Goal: Information Seeking & Learning: Check status

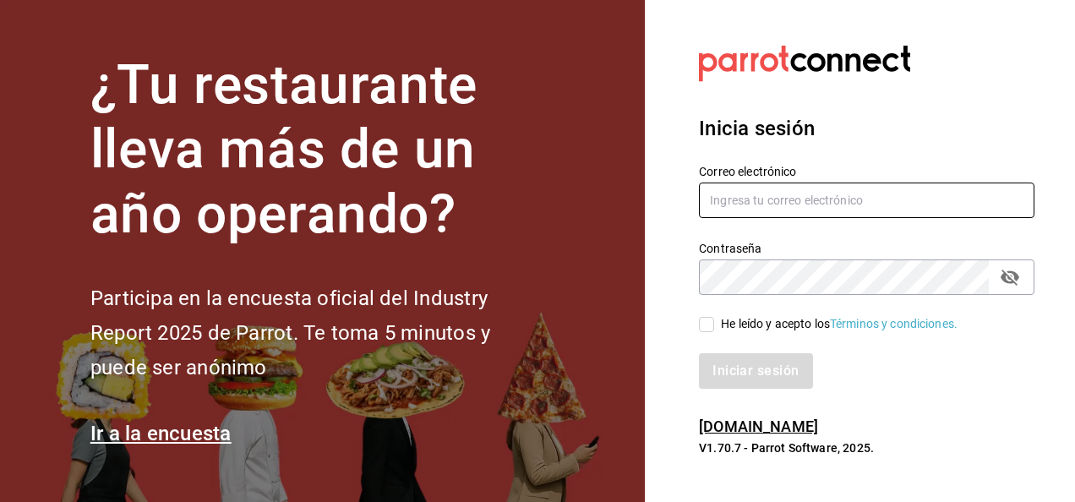
type input "[PERSON_NAME][EMAIL_ADDRESS][PERSON_NAME][DOMAIN_NAME]"
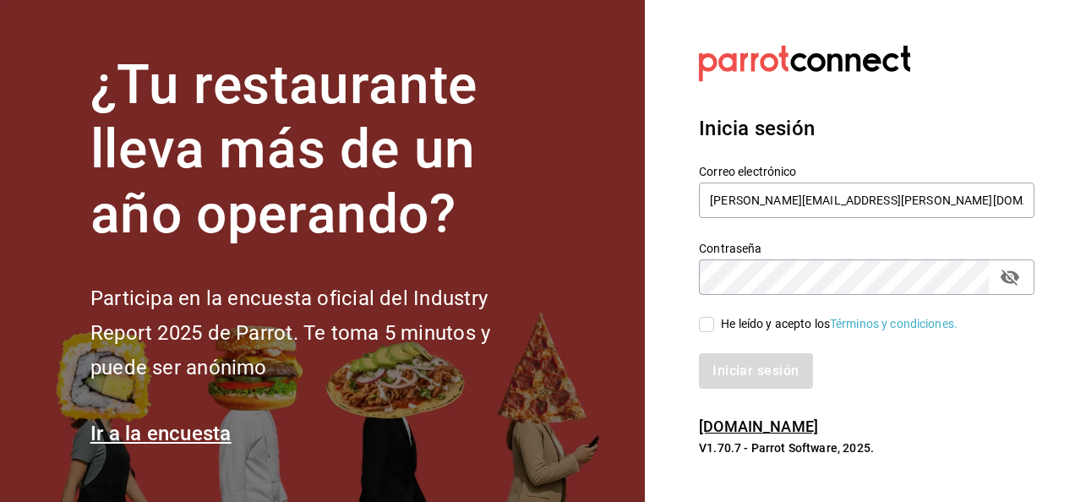
click at [707, 326] on input "He leído y acepto los Términos y condiciones." at bounding box center [706, 324] width 15 height 15
checkbox input "true"
click at [730, 364] on button "Iniciar sesión" at bounding box center [756, 370] width 115 height 35
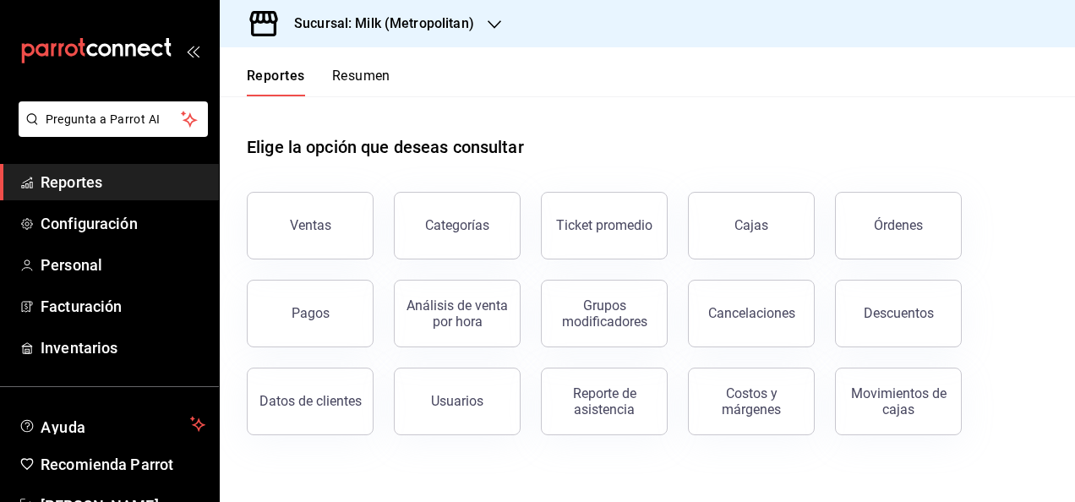
click at [445, 27] on h3 "Sucursal: Milk (Metropolitan)" at bounding box center [378, 24] width 194 height 20
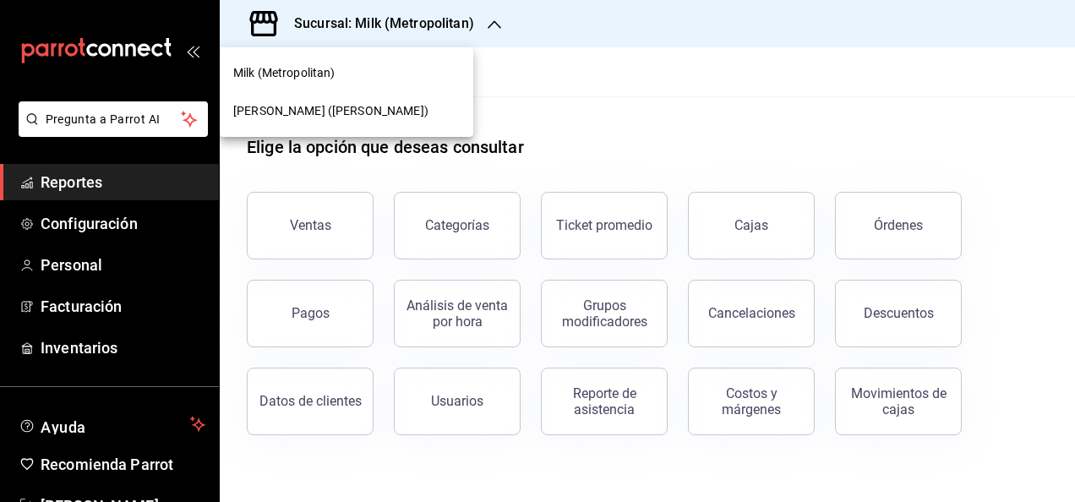
click at [418, 110] on div "Ichikani Sushi (Vasconcelos)" at bounding box center [346, 111] width 227 height 18
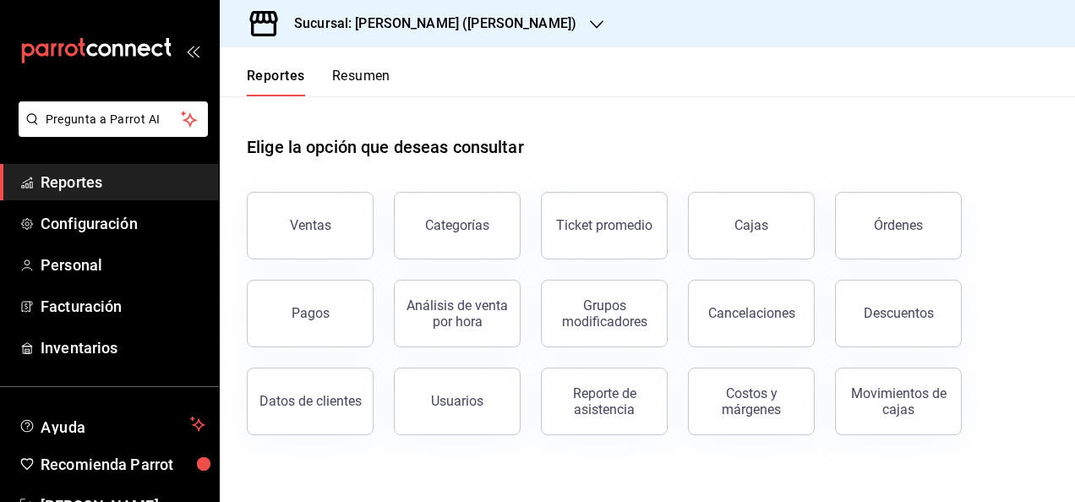
click at [356, 116] on div "Milk (Metropolitan) Ichikani Sushi (Vasconcelos)" at bounding box center [537, 251] width 1075 height 502
click at [314, 221] on div "Ventas" at bounding box center [310, 225] width 41 height 16
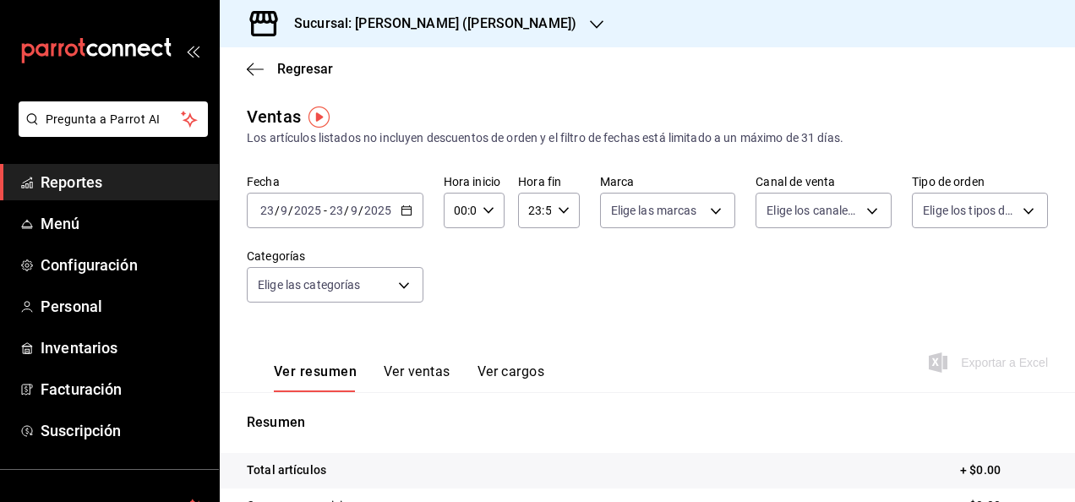
click at [402, 213] on icon "button" at bounding box center [407, 211] width 12 height 12
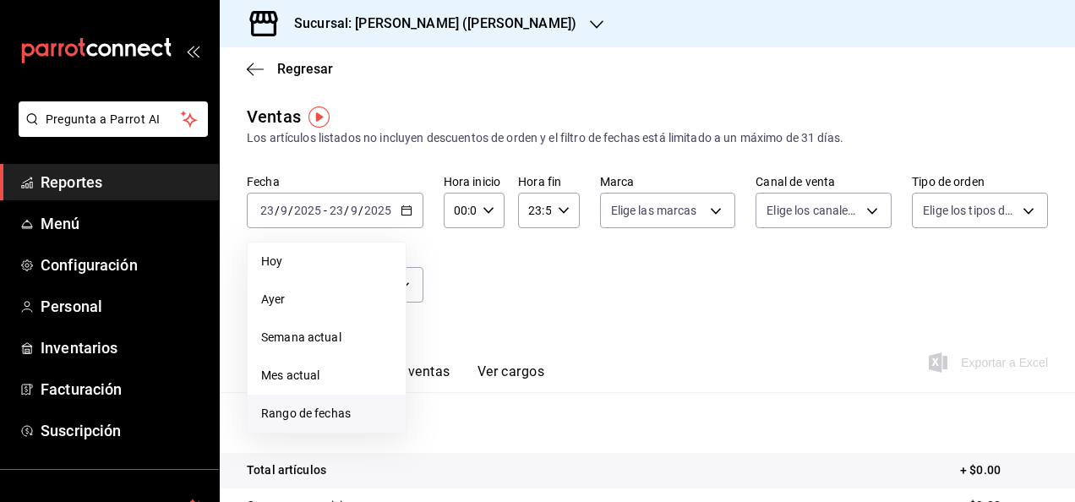
click at [333, 423] on li "Rango de fechas" at bounding box center [327, 414] width 158 height 38
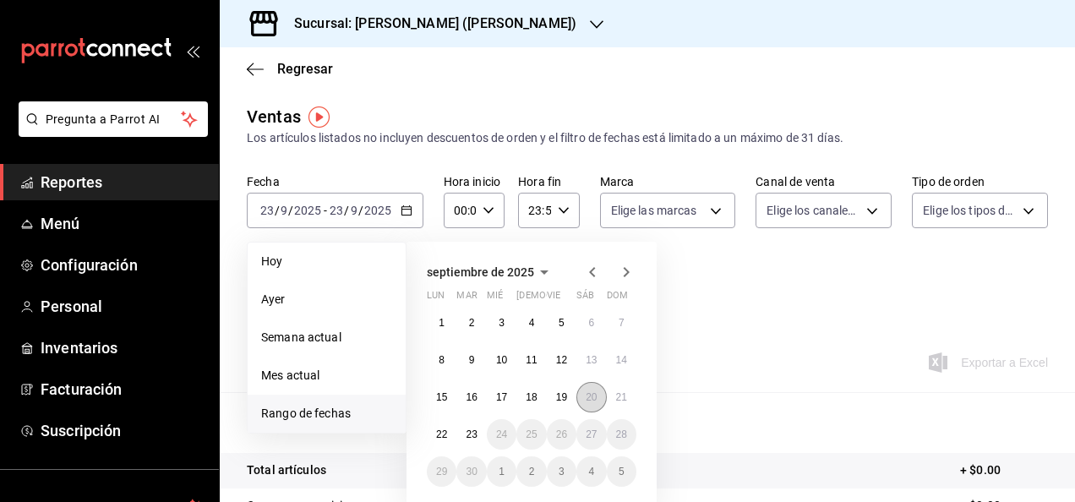
click at [597, 390] on button "20" at bounding box center [591, 397] width 30 height 30
click at [688, 375] on div "septiembre de 2025 lun mar mié jue vie sáb dom 1 2 3 4 5 6 7 8 9 10 11 12 13 14…" at bounding box center [555, 361] width 296 height 267
click at [643, 254] on div "septiembre de 2025 lun mar mié jue vie sáb dom 1 2 3 4 5 6 7 8 9 10 11 12 13 14…" at bounding box center [532, 375] width 250 height 267
click at [620, 383] on button "21" at bounding box center [622, 397] width 30 height 30
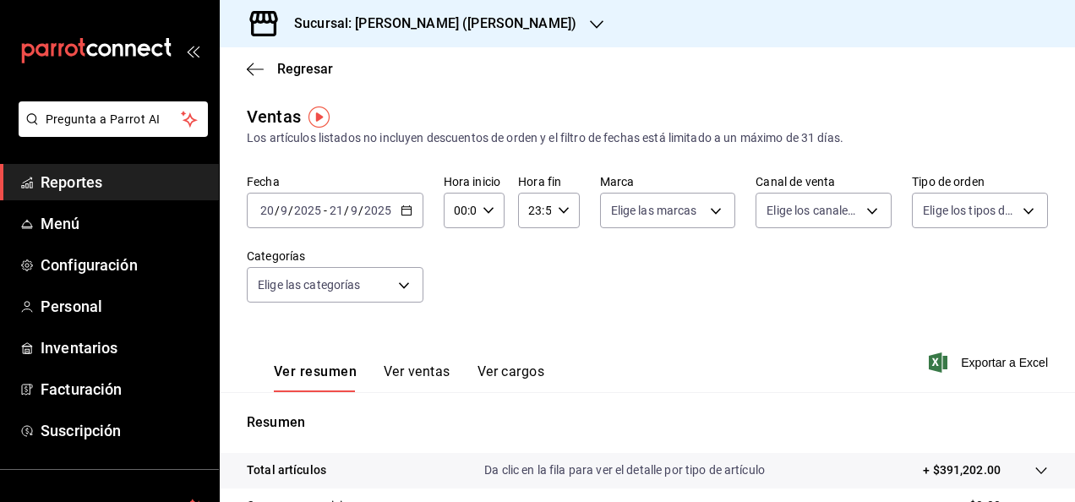
click at [407, 215] on icon "button" at bounding box center [407, 211] width 12 height 12
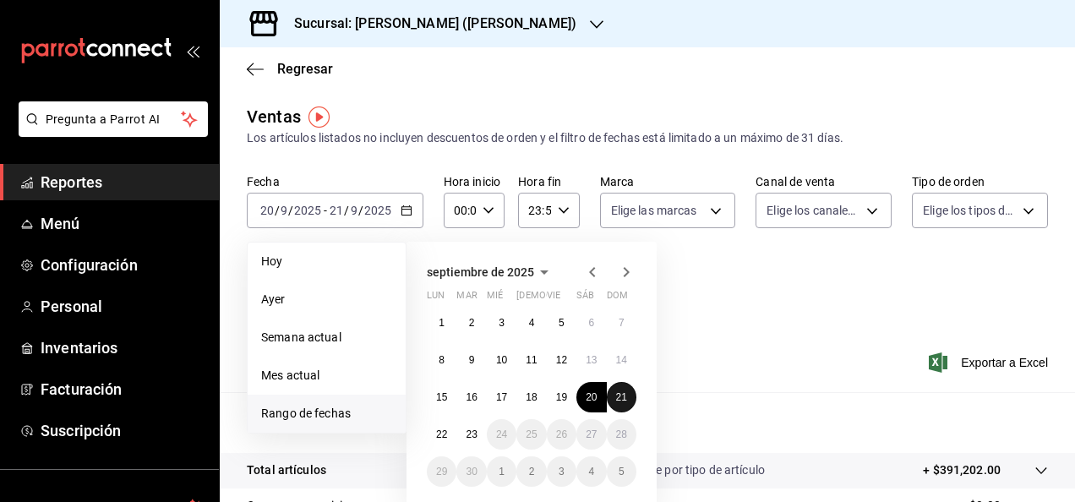
click at [629, 392] on button "21" at bounding box center [622, 397] width 30 height 30
click at [441, 429] on abbr "22" at bounding box center [441, 435] width 11 height 12
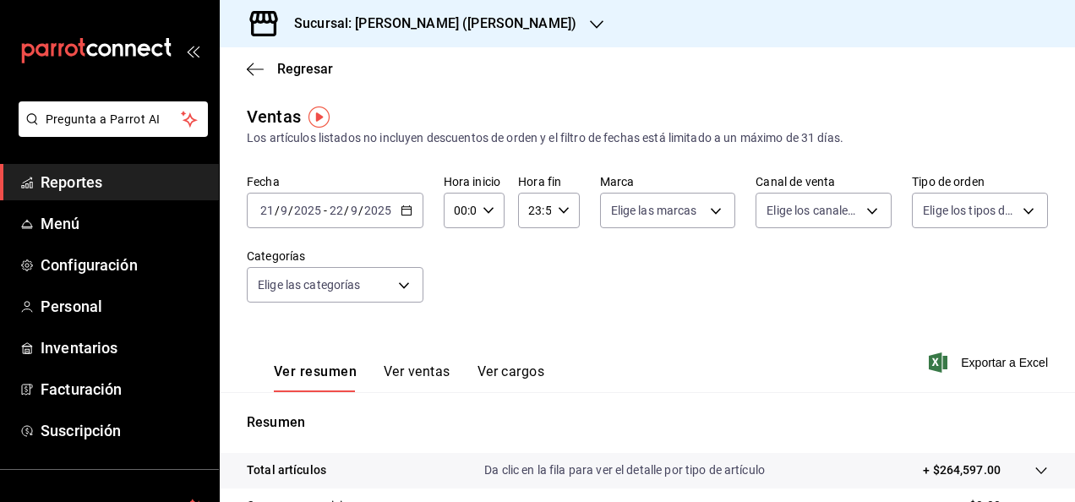
click at [477, 211] on div "00:00 Hora inicio" at bounding box center [474, 210] width 61 height 35
click at [463, 281] on div "00 01 02 03 04 05 06 07 08 09 10 11 12 13 14 15 16 17 18 19 20 21 22 23" at bounding box center [457, 300] width 30 height 135
click at [456, 260] on button "05" at bounding box center [457, 254] width 24 height 34
type input "05:00"
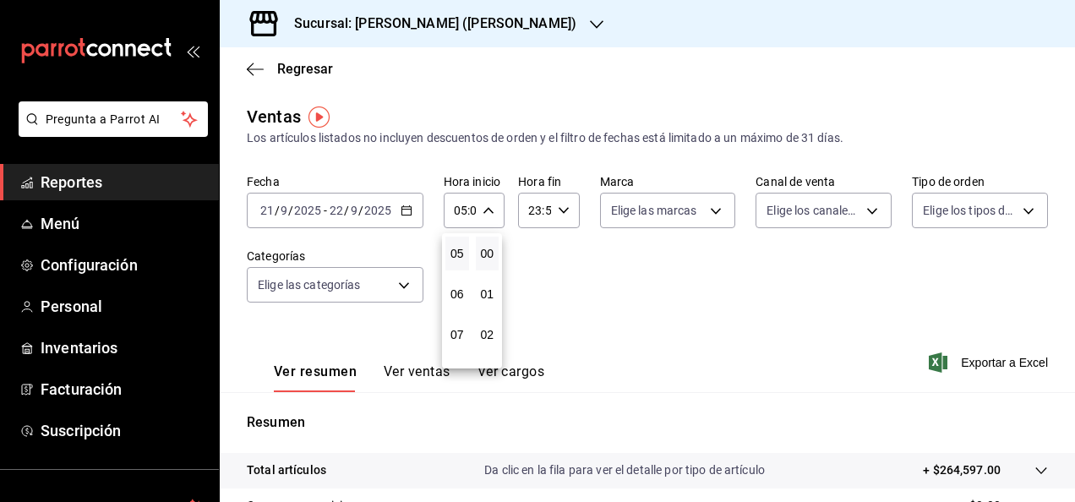
click at [560, 215] on div at bounding box center [537, 251] width 1075 height 502
click at [567, 209] on div "23:59 Hora fin" at bounding box center [548, 210] width 61 height 35
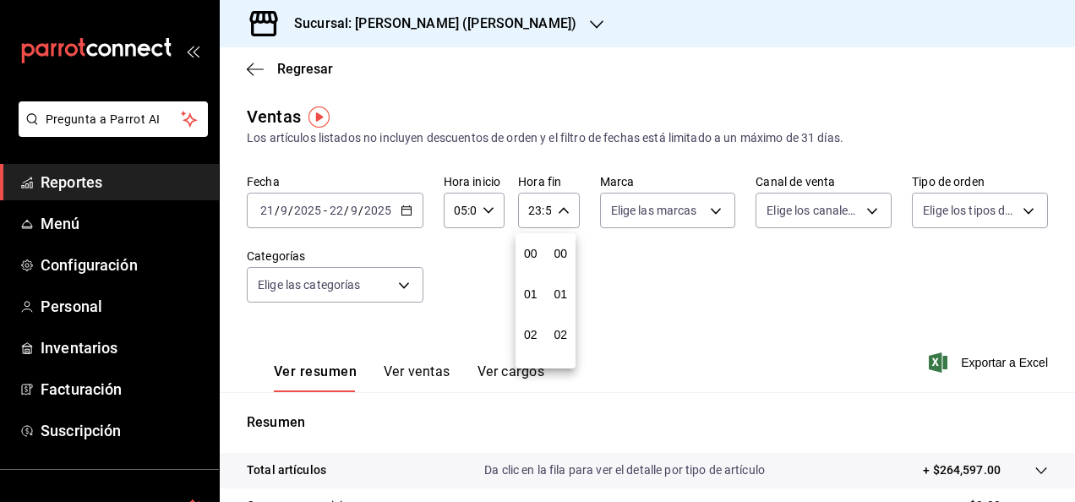
scroll to position [2299, 0]
click at [537, 292] on button "22" at bounding box center [531, 308] width 24 height 34
click at [537, 292] on div "00 01 02 03 04 05 06 07 08 09 10 11 12 13 14 15 16 17 18 19 20 21 22 23" at bounding box center [531, 300] width 30 height 135
click at [532, 292] on span "05" at bounding box center [530, 294] width 3 height 14
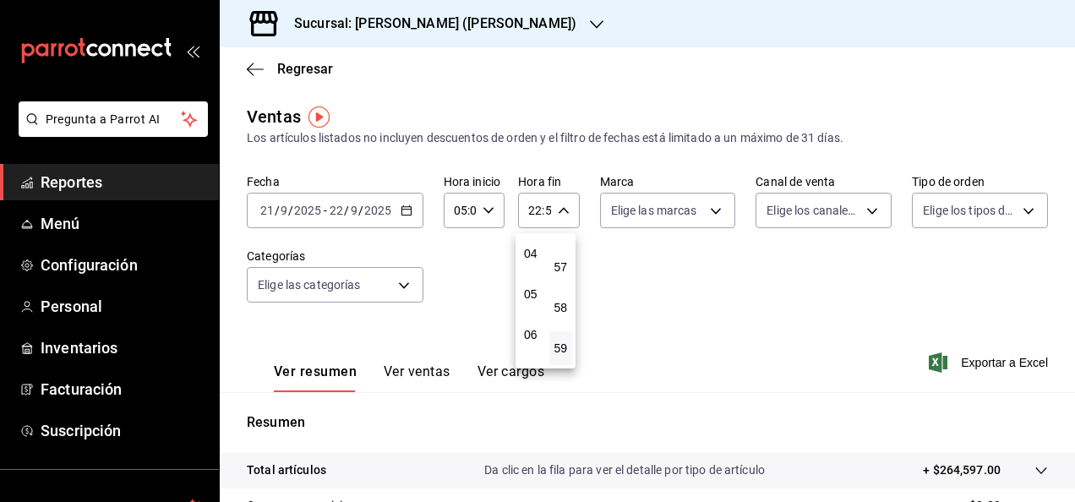
type input "05:59"
click at [532, 292] on span "05" at bounding box center [530, 294] width 3 height 14
click at [781, 311] on div at bounding box center [537, 251] width 1075 height 502
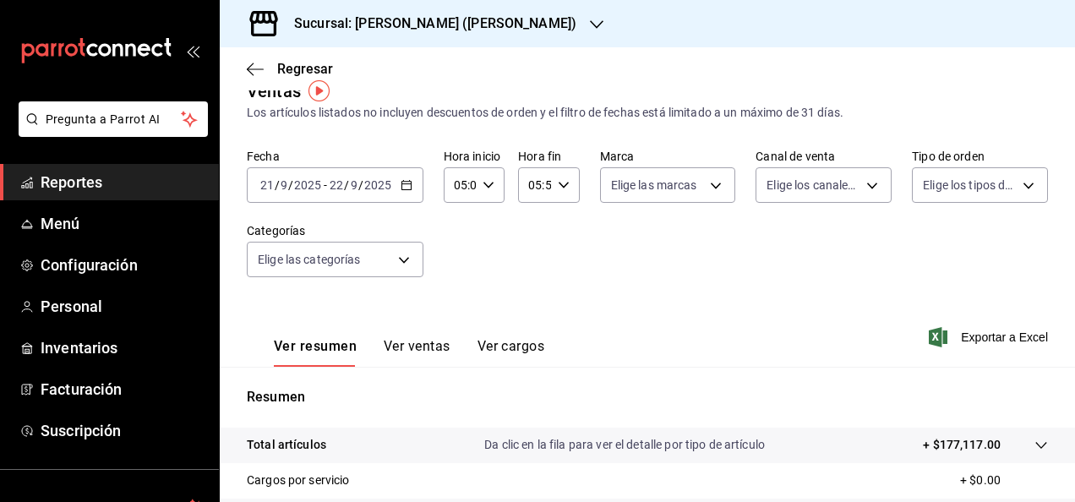
click at [974, 439] on p "+ $177,117.00" at bounding box center [962, 445] width 78 height 18
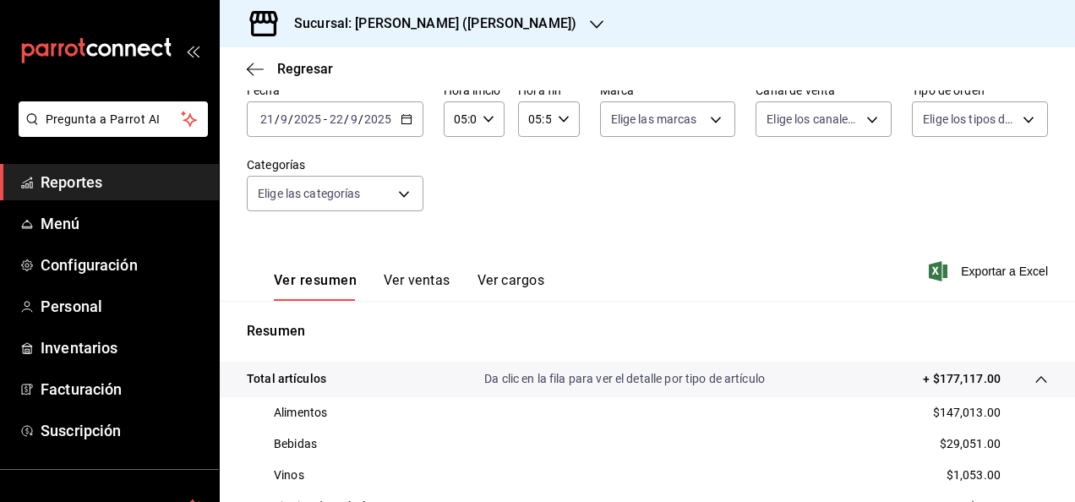
scroll to position [95, 0]
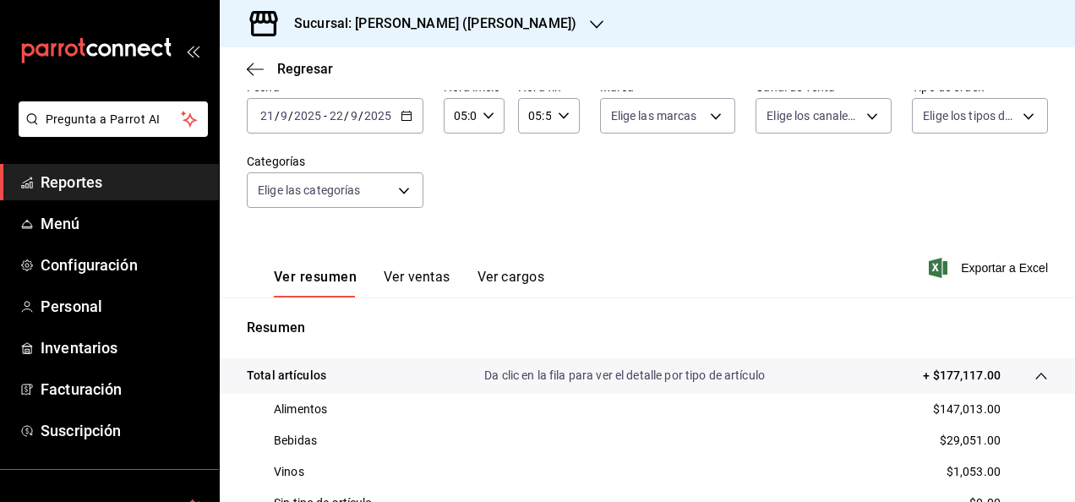
click at [145, 191] on span "Reportes" at bounding box center [123, 182] width 165 height 23
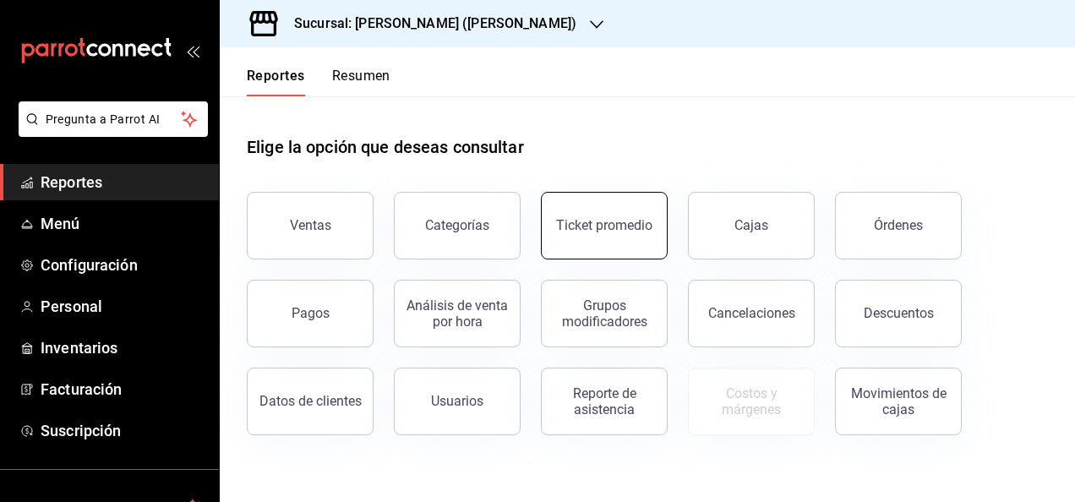
click at [616, 232] on div "Ticket promedio" at bounding box center [604, 225] width 96 height 16
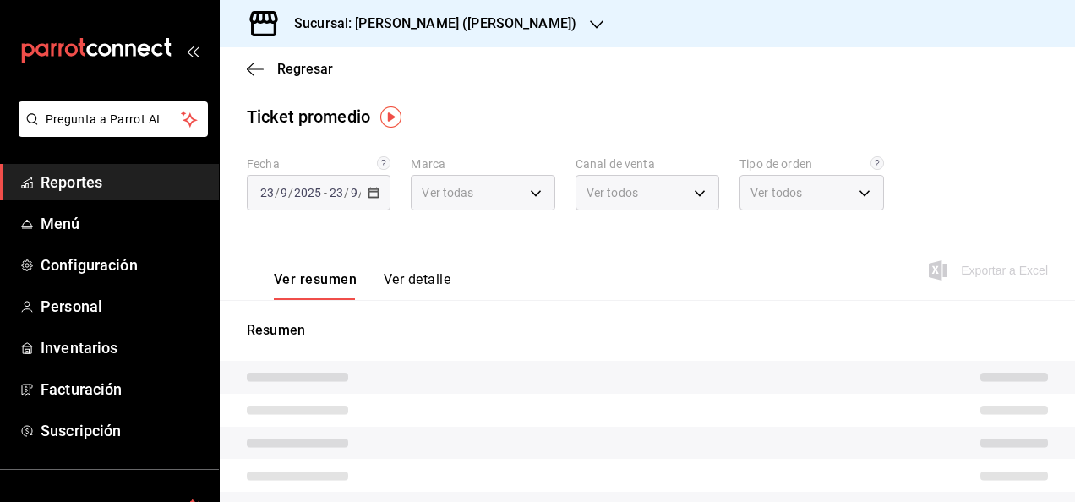
type input "3e284276-a834-4a39-bc59-2edda2d06158"
type input "PARROT,UBER_EATS,RAPPI,DIDI_FOOD,ONLINE"
type input "e22fa5c9-a89e-41b0-8860-3ae797de52dc,d5ed7011-f835-4d0c-a8fc-5f0f01446209,0cbc4…"
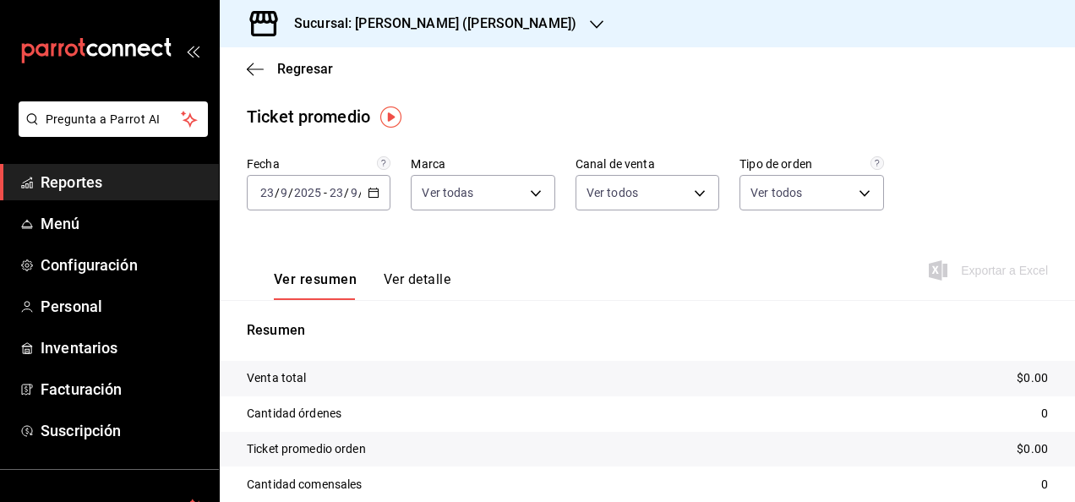
click at [375, 194] on icon "button" at bounding box center [374, 193] width 12 height 12
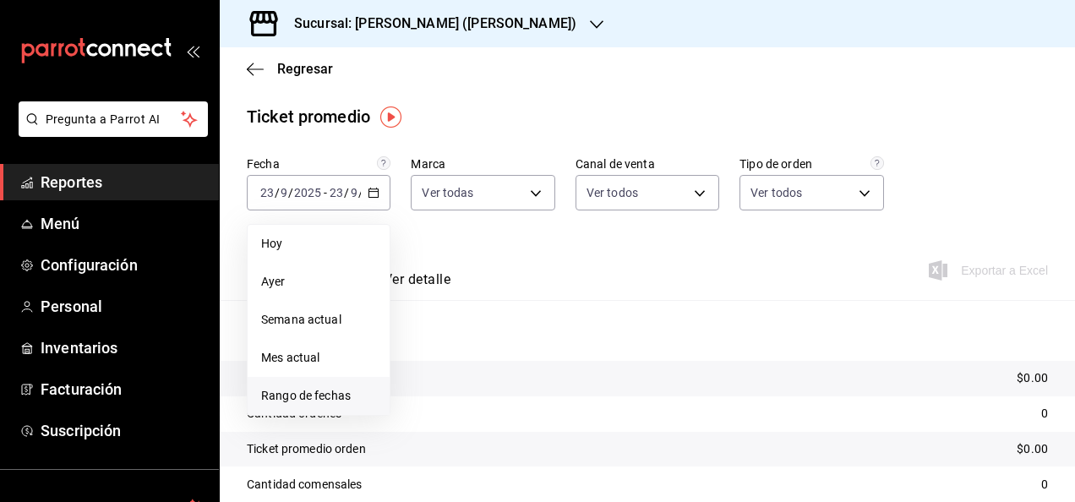
click at [330, 396] on span "Rango de fechas" at bounding box center [318, 396] width 115 height 18
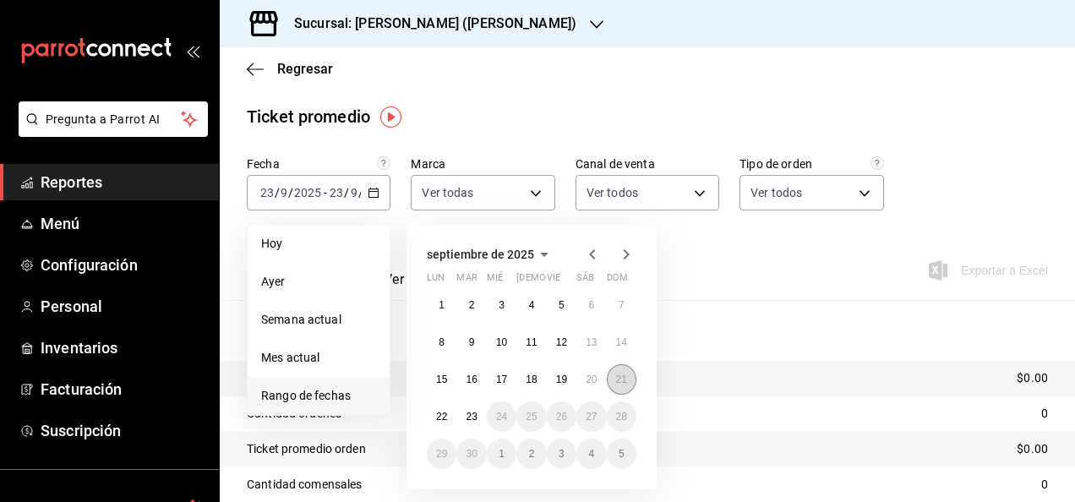
click at [625, 385] on abbr "21" at bounding box center [621, 380] width 11 height 12
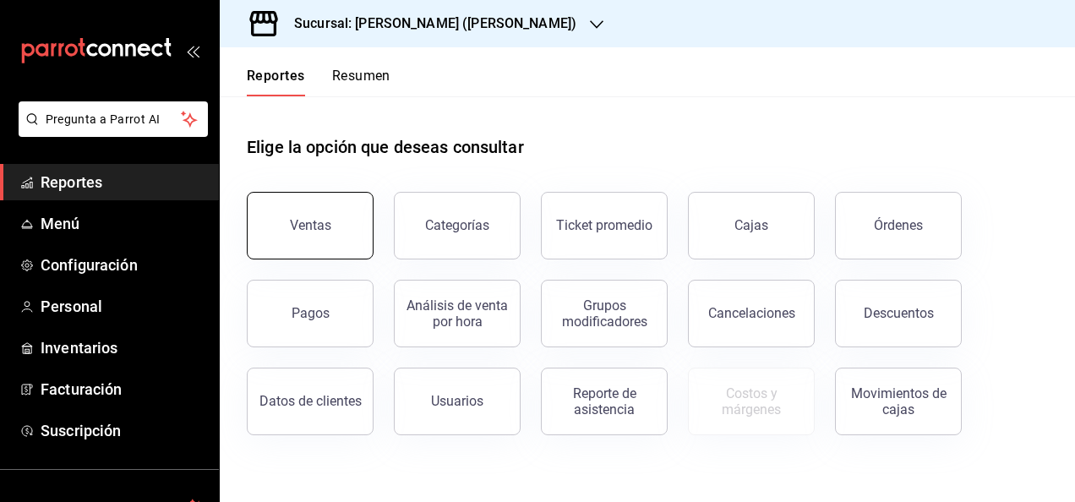
click at [315, 208] on button "Ventas" at bounding box center [310, 226] width 127 height 68
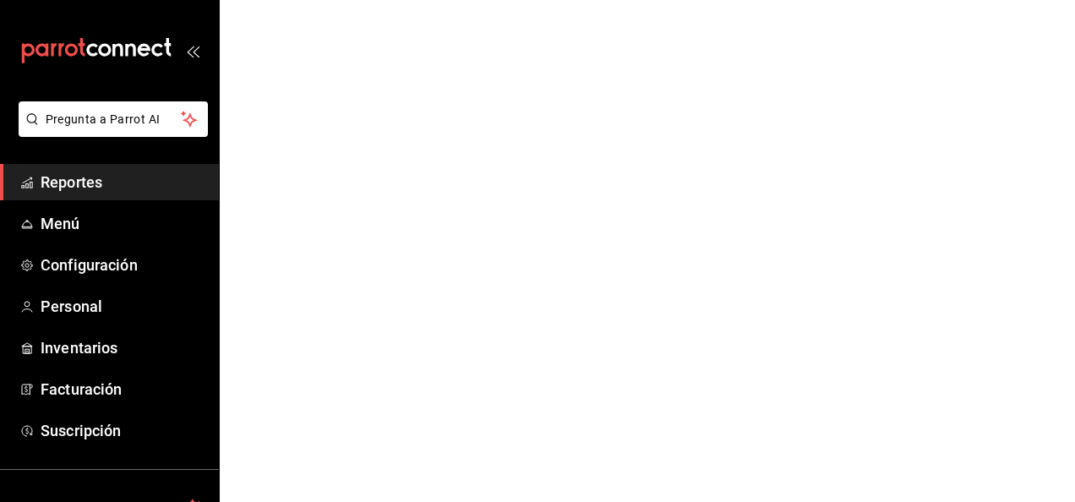
click at [304, 0] on html "Pregunta a Parrot AI Reportes Menú Configuración Personal Inventarios Facturaci…" at bounding box center [537, 0] width 1075 height 0
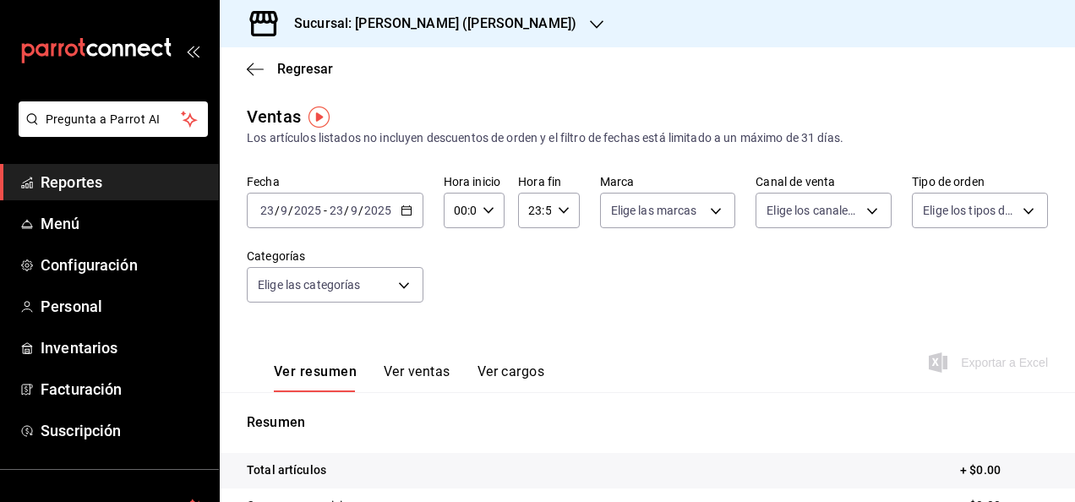
click at [403, 219] on div "[DATE] [DATE] - [DATE] [DATE]" at bounding box center [335, 210] width 177 height 35
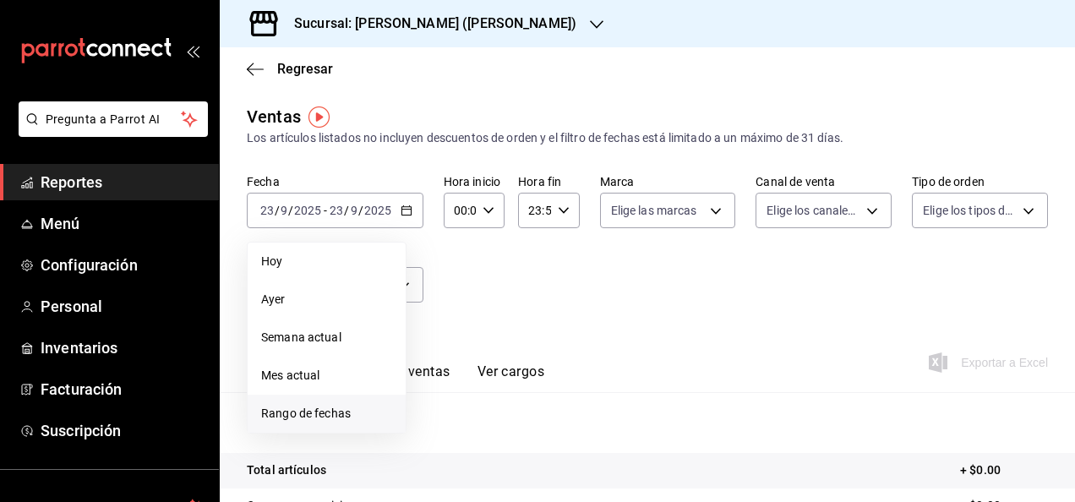
click at [341, 409] on span "Rango de fechas" at bounding box center [326, 414] width 131 height 18
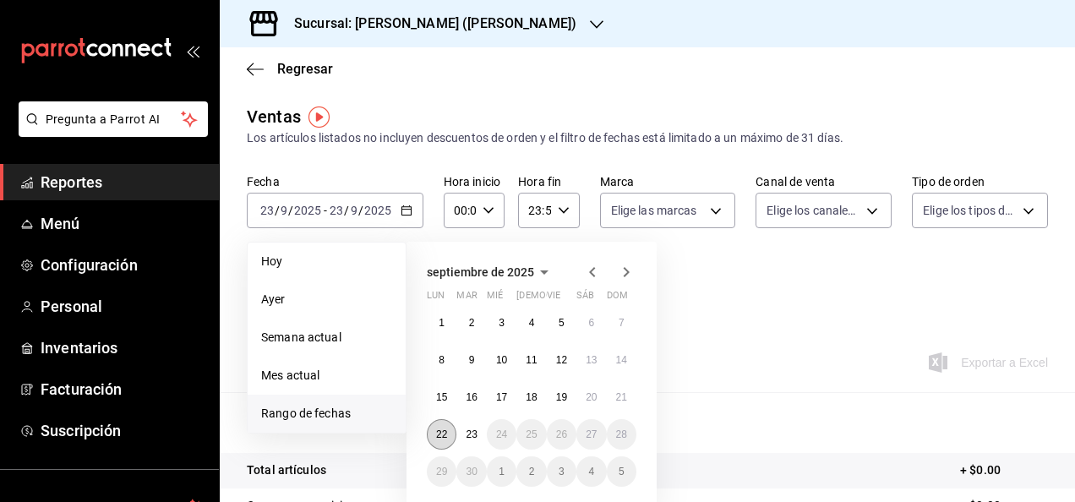
click at [440, 429] on abbr "22" at bounding box center [441, 435] width 11 height 12
click at [474, 430] on abbr "23" at bounding box center [471, 435] width 11 height 12
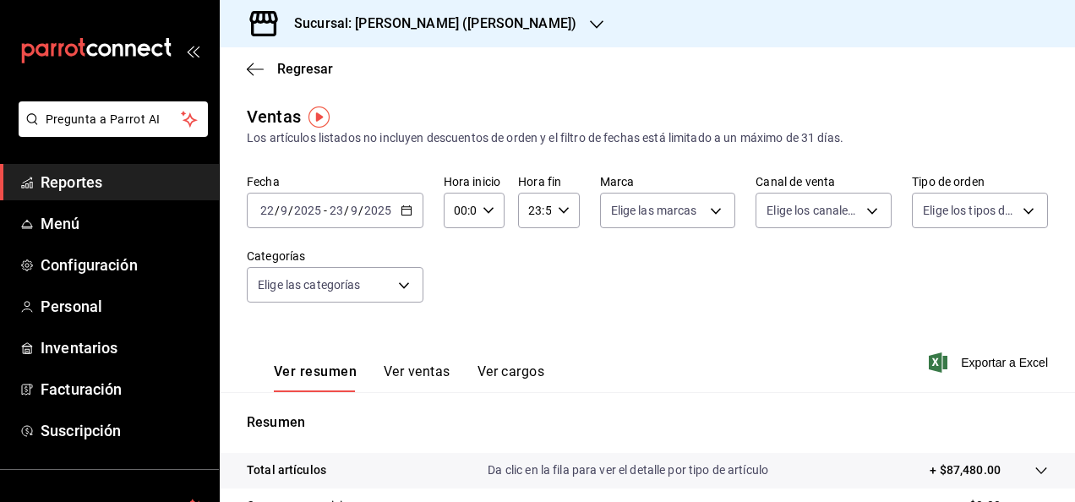
click at [485, 211] on \(Stroke\) "button" at bounding box center [488, 210] width 10 height 6
click at [463, 298] on div "00 01 02 03 04 05 06 07 08 09 10 11 12 13 14 15 16 17 18 19 20 21 22 23" at bounding box center [457, 300] width 30 height 135
click at [463, 298] on button "05" at bounding box center [457, 287] width 24 height 34
type input "05:00"
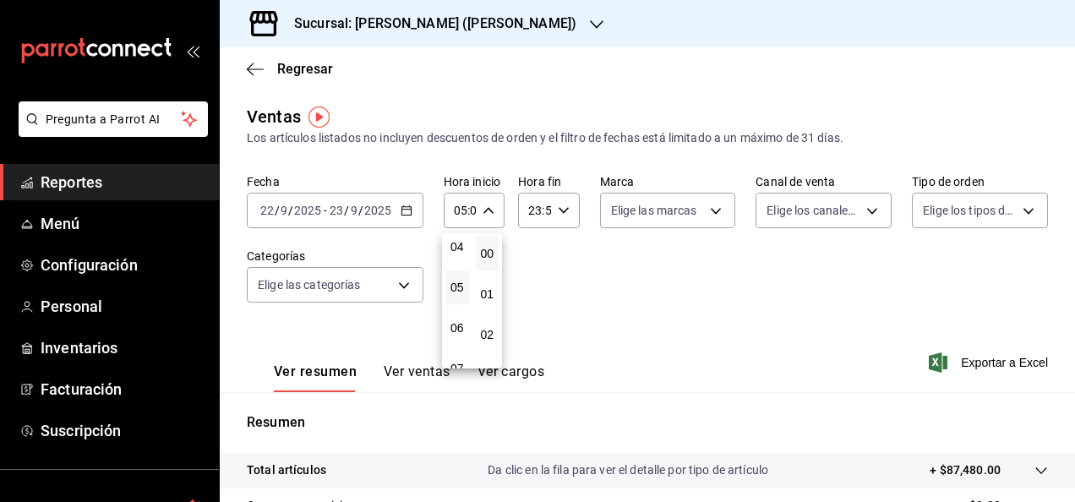
click at [568, 221] on div at bounding box center [537, 251] width 1075 height 502
click at [565, 216] on div "23:59 Hora fin" at bounding box center [548, 210] width 61 height 35
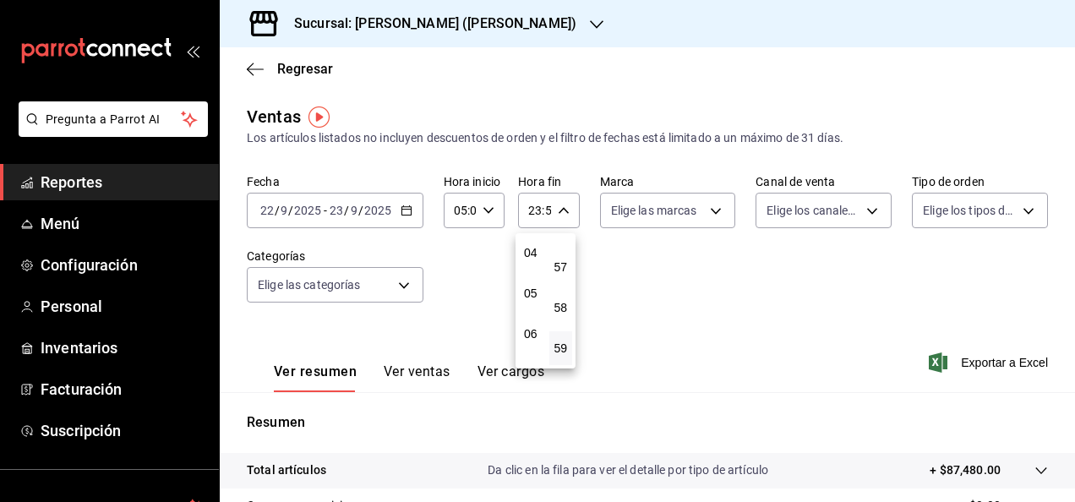
scroll to position [162, 0]
click at [526, 304] on div "00 01 02 03 04 05 06 07 08 09 10 11 12 13 14 15 16 17 18 19 20 21 22 23" at bounding box center [531, 300] width 30 height 135
click at [526, 304] on button "05" at bounding box center [531, 294] width 24 height 34
type input "05:59"
click at [526, 304] on button "05" at bounding box center [531, 294] width 24 height 34
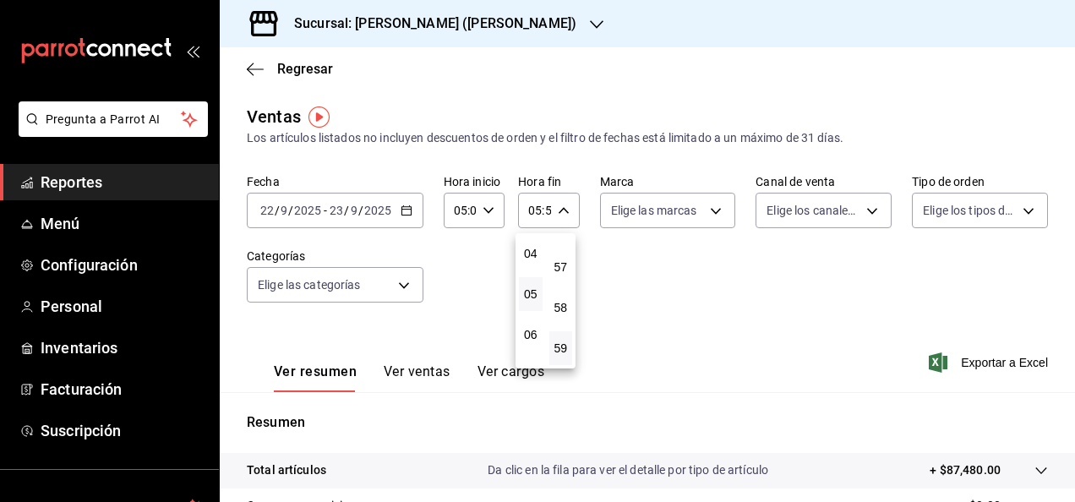
click at [526, 304] on button "05" at bounding box center [531, 294] width 24 height 34
drag, startPoint x: 1069, startPoint y: 284, endPoint x: 1068, endPoint y: 327, distance: 43.1
click at [1068, 327] on div at bounding box center [537, 251] width 1075 height 502
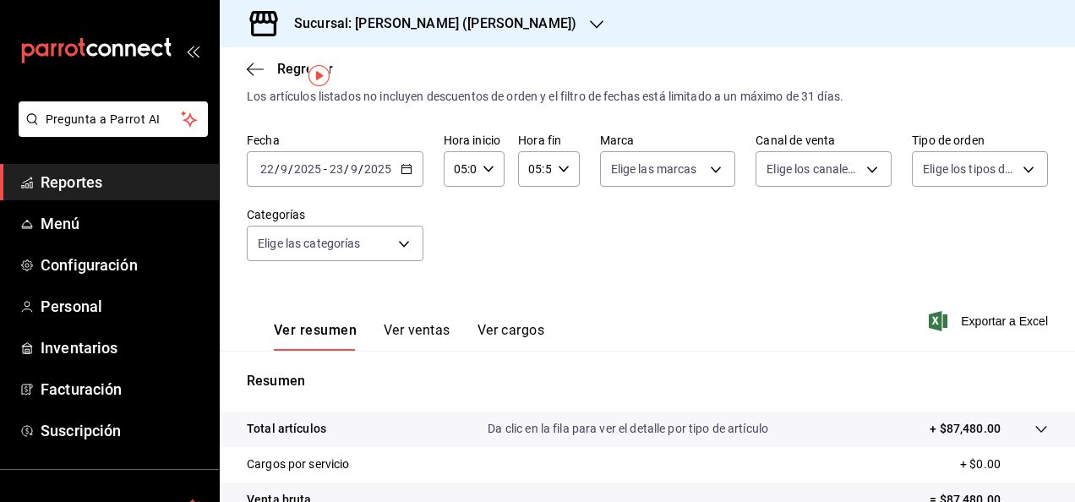
click at [1035, 420] on div at bounding box center [1024, 429] width 47 height 18
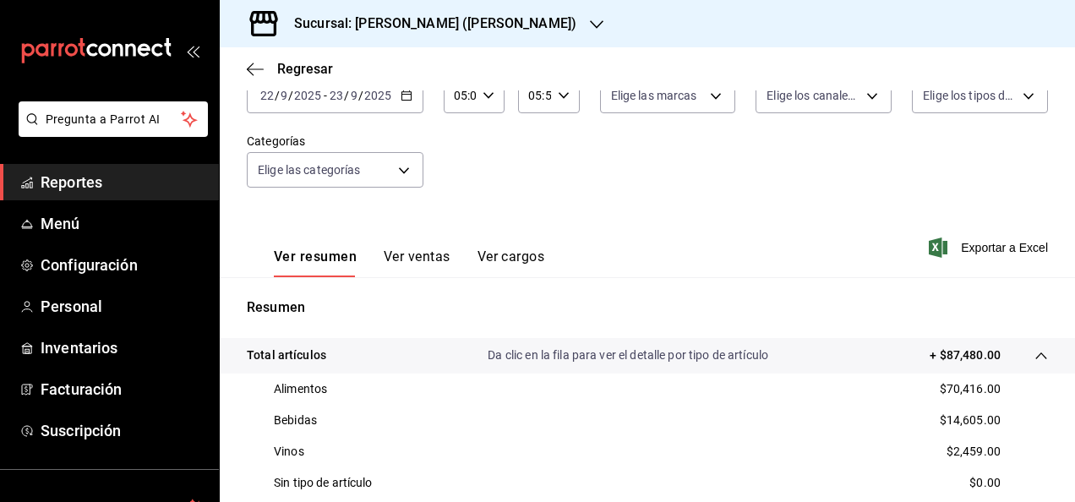
scroll to position [120, 0]
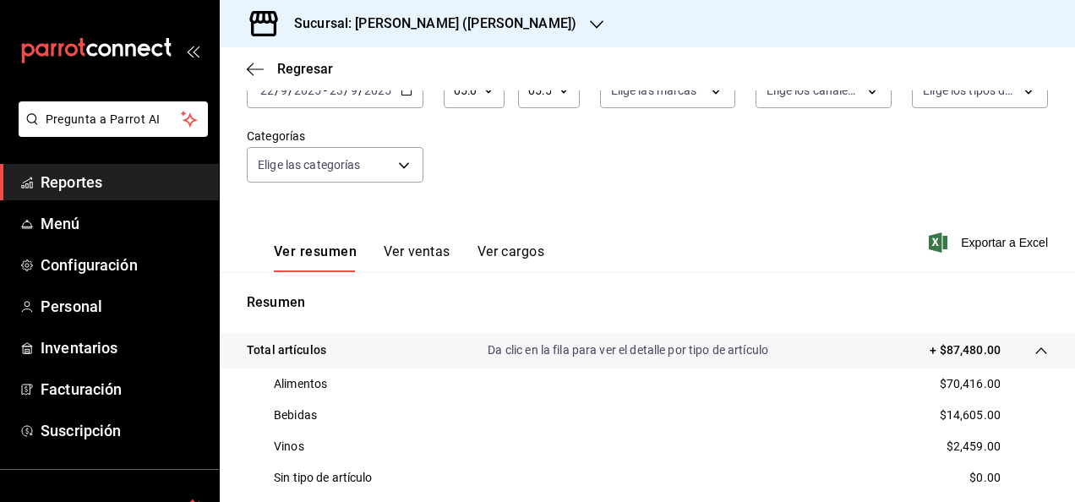
click at [402, 98] on div "[DATE] [DATE] - [DATE] [DATE]" at bounding box center [335, 90] width 177 height 35
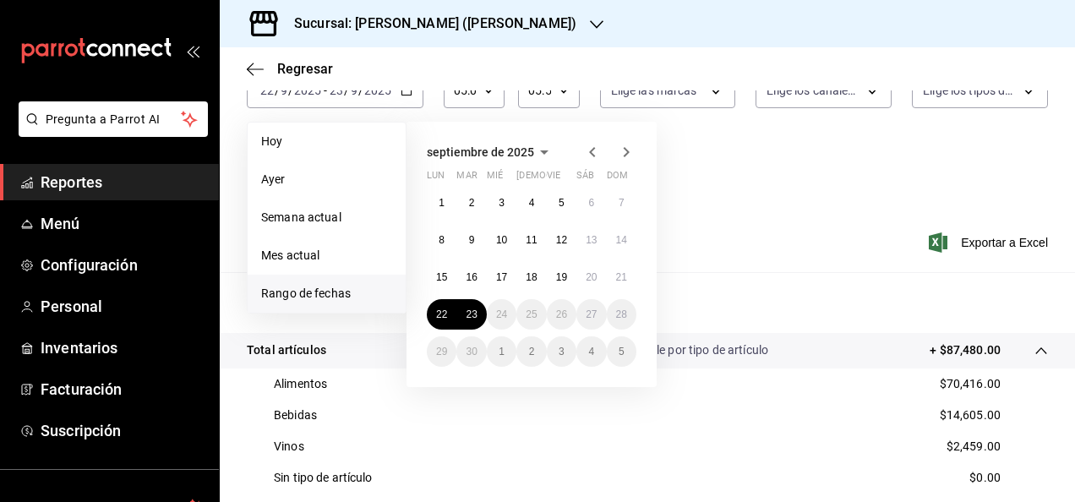
click at [737, 220] on div "Ver resumen Ver ventas Ver cargos Exportar a Excel" at bounding box center [647, 237] width 855 height 69
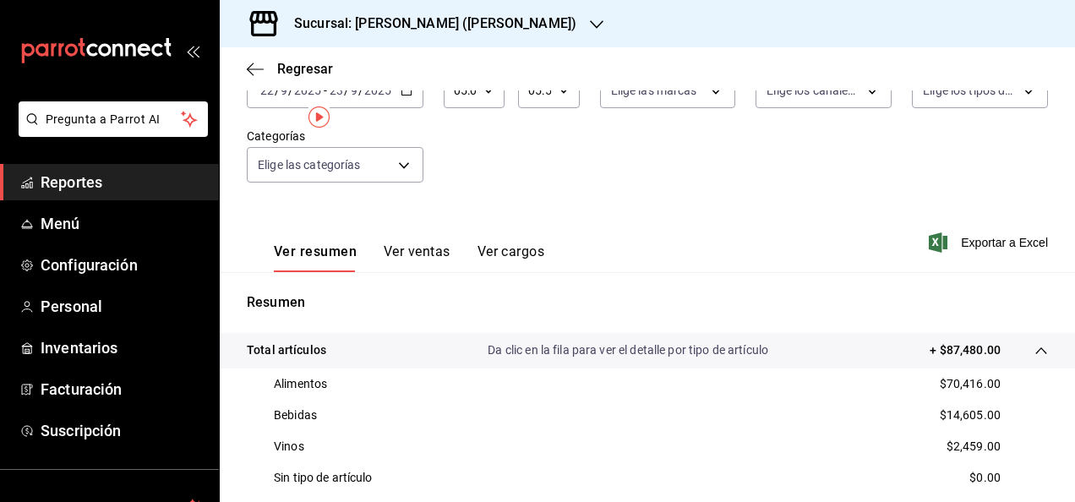
scroll to position [0, 0]
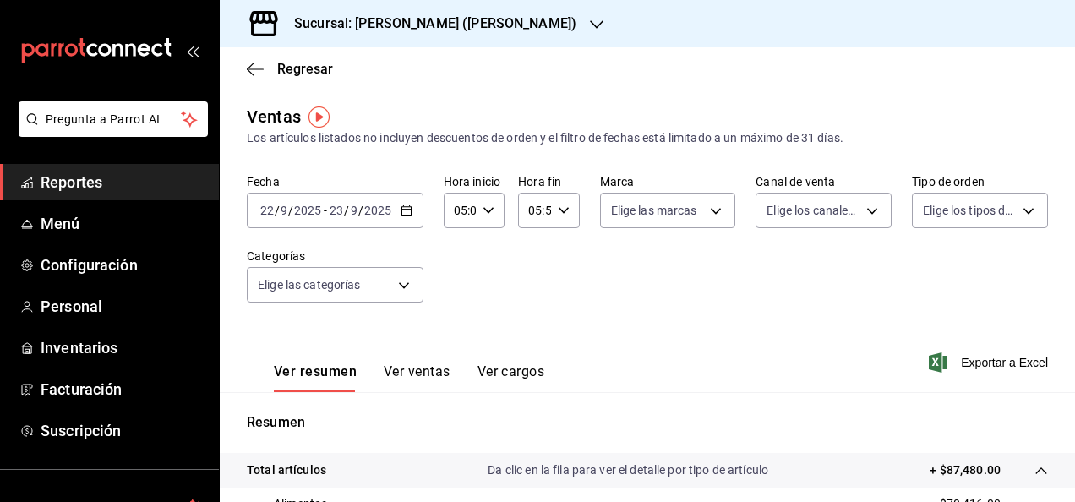
click at [142, 181] on span "Reportes" at bounding box center [123, 182] width 165 height 23
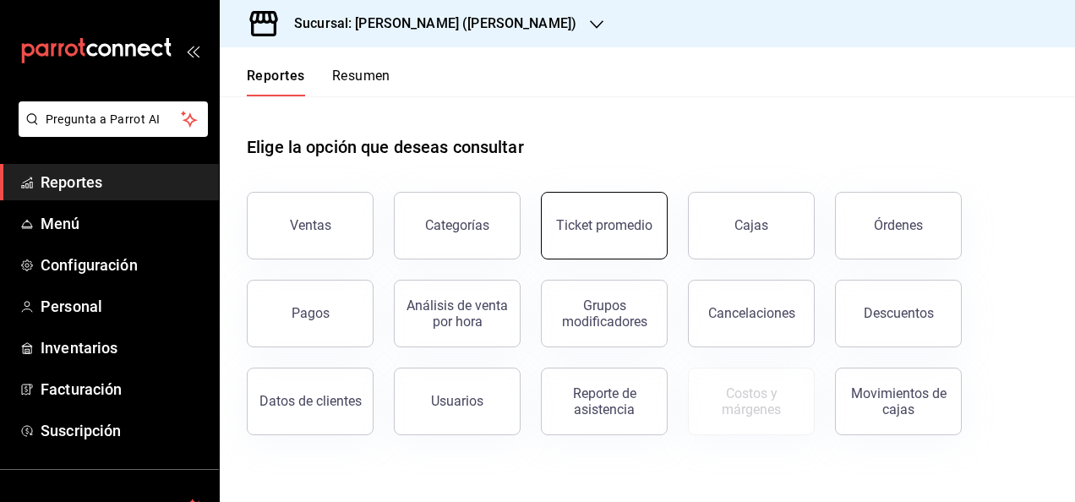
click at [568, 221] on div "Ticket promedio" at bounding box center [604, 225] width 96 height 16
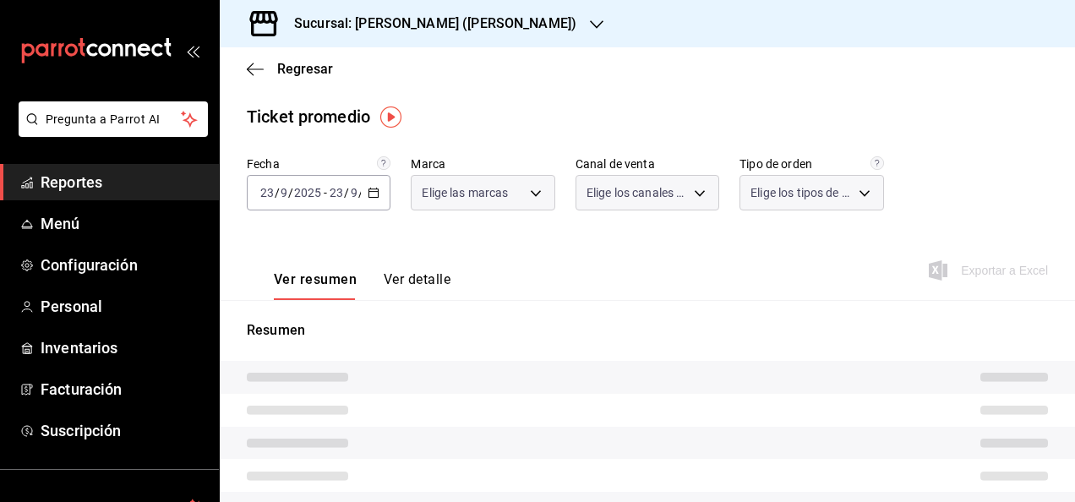
type input "3e284276-a834-4a39-bc59-2edda2d06158"
type input "PARROT,UBER_EATS,RAPPI,DIDI_FOOD,ONLINE"
type input "e22fa5c9-a89e-41b0-8860-3ae797de52dc,d5ed7011-f835-4d0c-a8fc-5f0f01446209,0cbc4…"
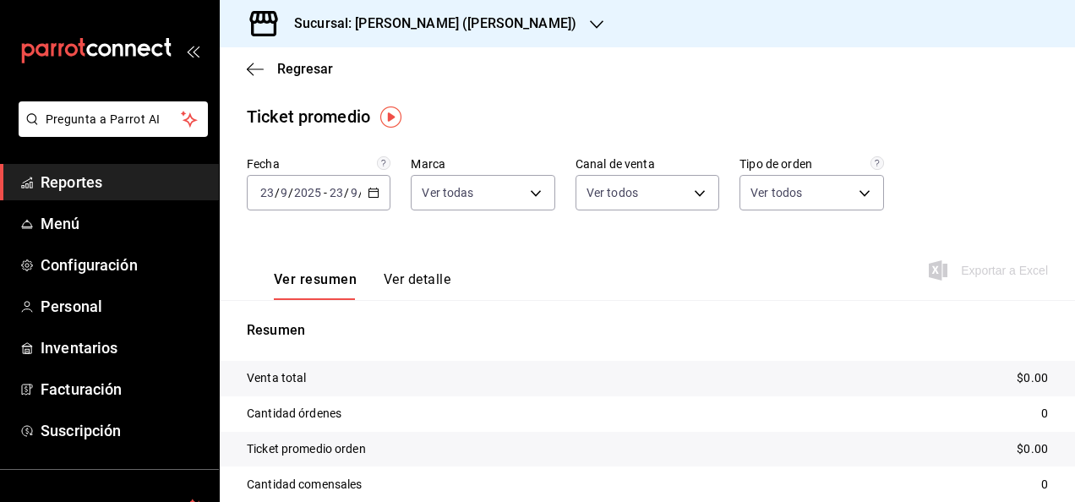
click at [333, 194] on input "23" at bounding box center [336, 193] width 15 height 14
click at [368, 188] on icon "button" at bounding box center [374, 193] width 12 height 12
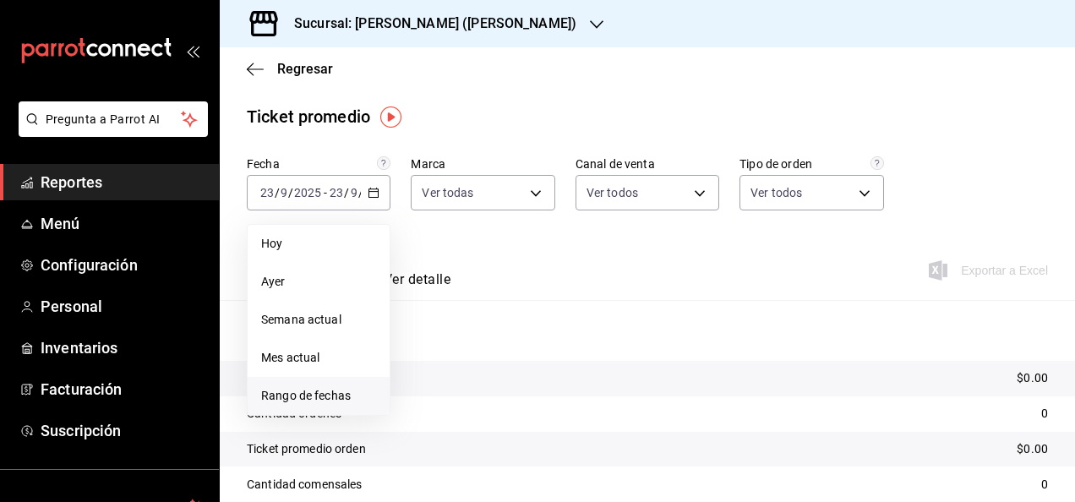
click at [332, 396] on span "Rango de fechas" at bounding box center [318, 396] width 115 height 18
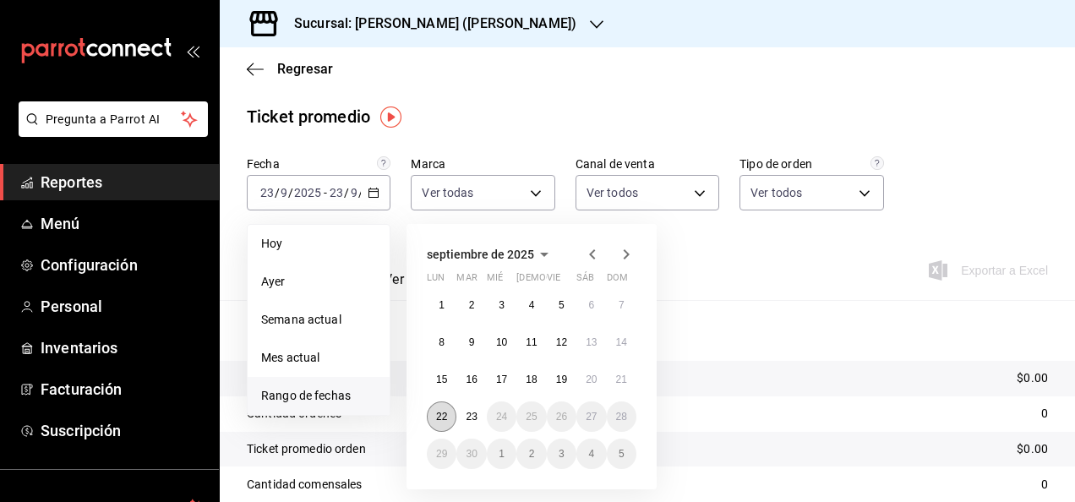
click at [440, 409] on button "22" at bounding box center [442, 416] width 30 height 30
